Goal: Task Accomplishment & Management: Manage account settings

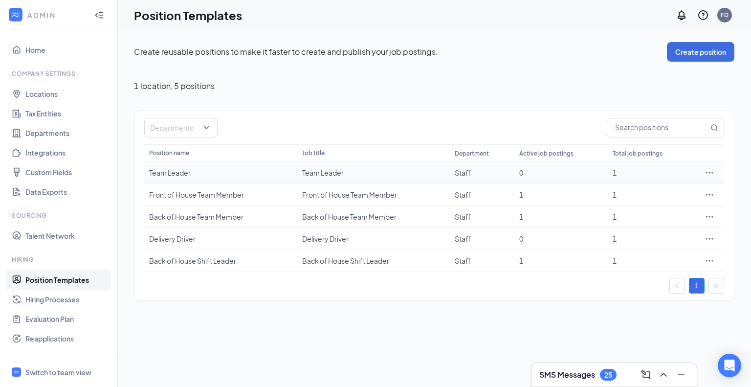
click at [709, 173] on icon "Ellipses" at bounding box center [709, 173] width 10 height 10
click at [626, 193] on span "Edit" at bounding box center [628, 192] width 13 height 9
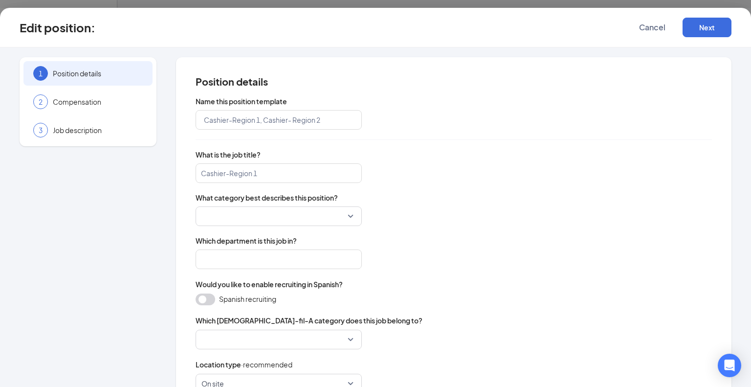
type input "Team Leader"
type input "Staff"
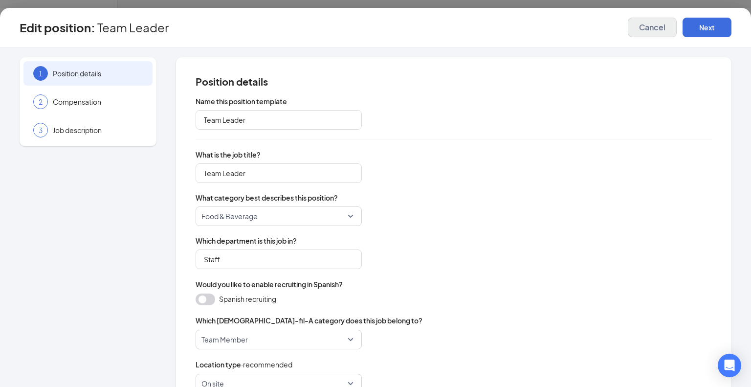
click at [649, 24] on span "Cancel" at bounding box center [652, 27] width 26 height 10
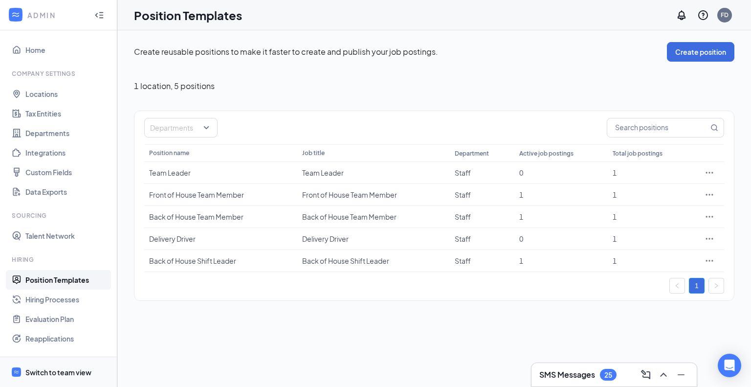
click at [45, 375] on div "Switch to team view" at bounding box center [58, 372] width 66 height 10
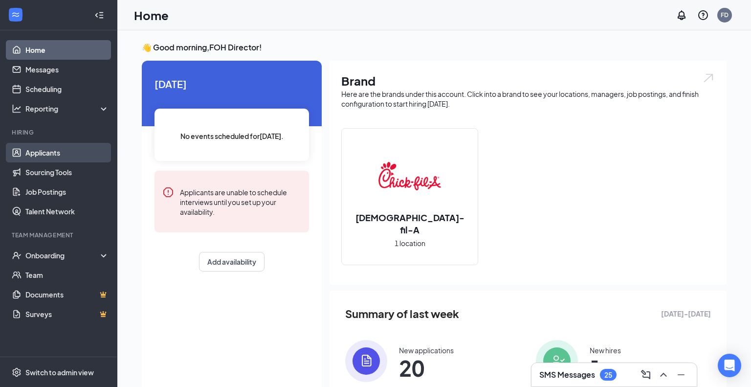
click at [48, 150] on link "Applicants" at bounding box center [67, 153] width 84 height 20
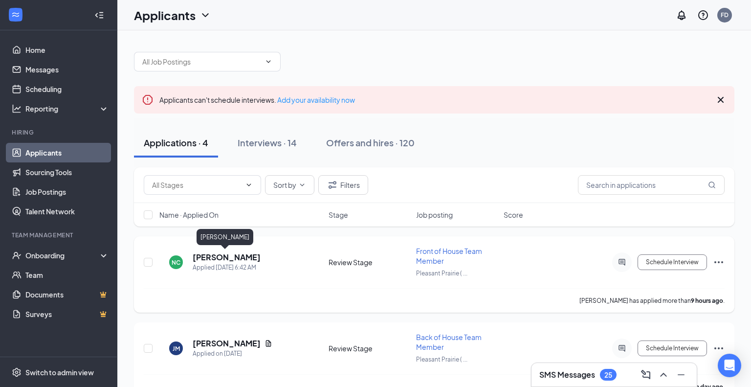
click at [228, 260] on h5 "[PERSON_NAME]" at bounding box center [227, 257] width 68 height 11
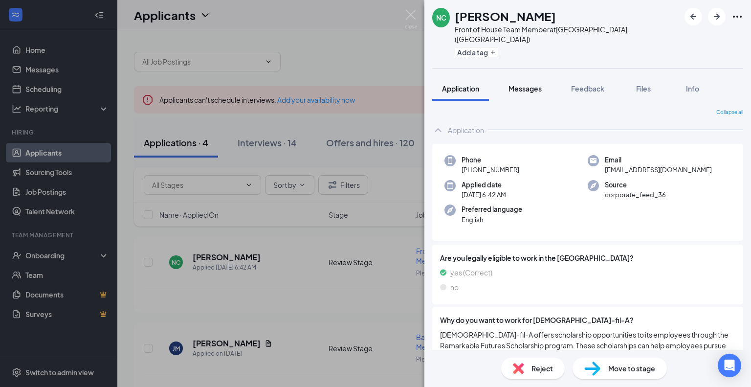
click at [528, 84] on span "Messages" at bounding box center [524, 88] width 33 height 9
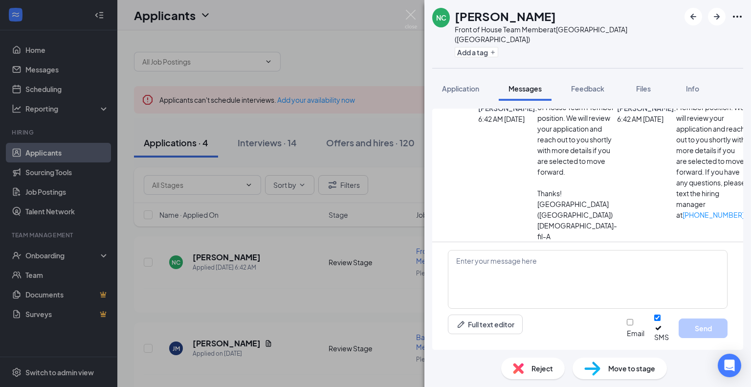
scroll to position [89, 0]
click at [746, 101] on span "Applicant System Update (1)" at bounding box center [761, 80] width 30 height 41
click at [408, 10] on img at bounding box center [411, 19] width 12 height 19
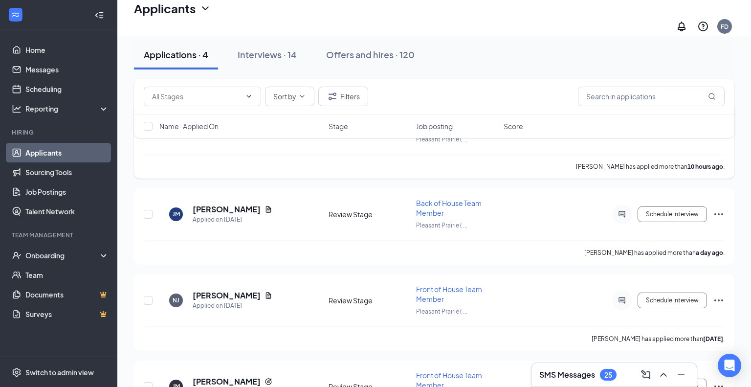
scroll to position [192, 0]
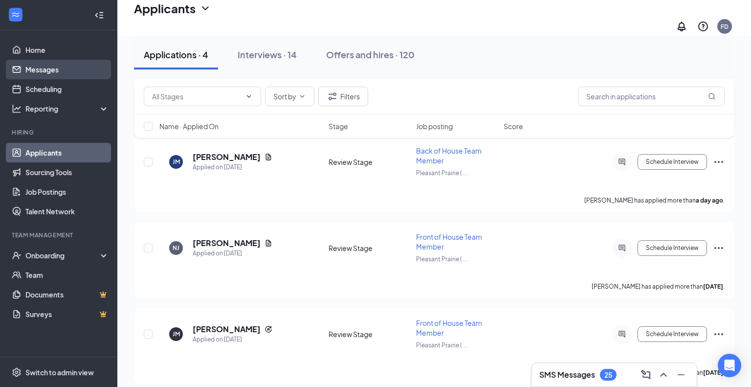
click at [44, 72] on link "Messages" at bounding box center [67, 70] width 84 height 20
